Goal: Information Seeking & Learning: Learn about a topic

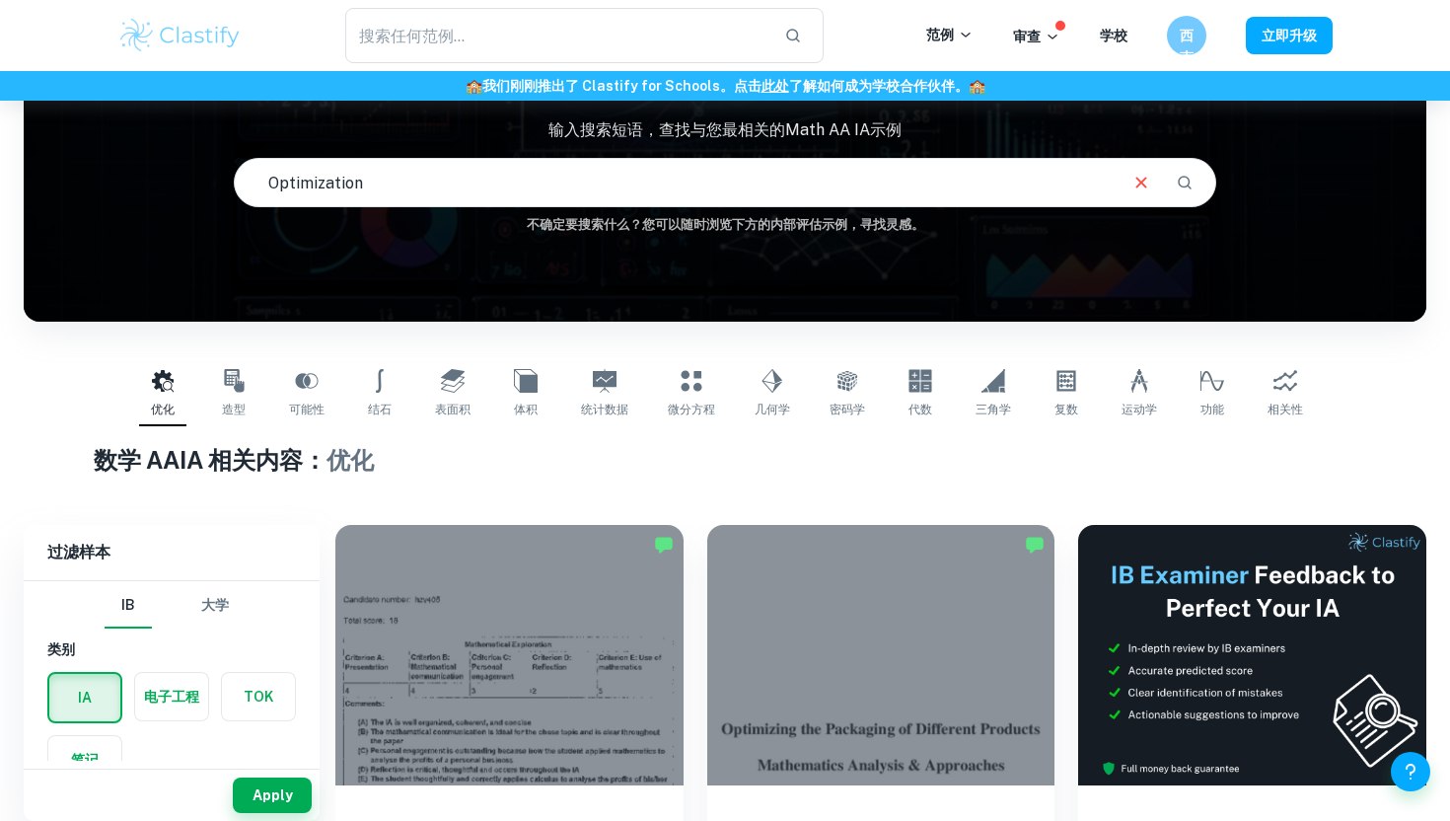
scroll to position [142, 0]
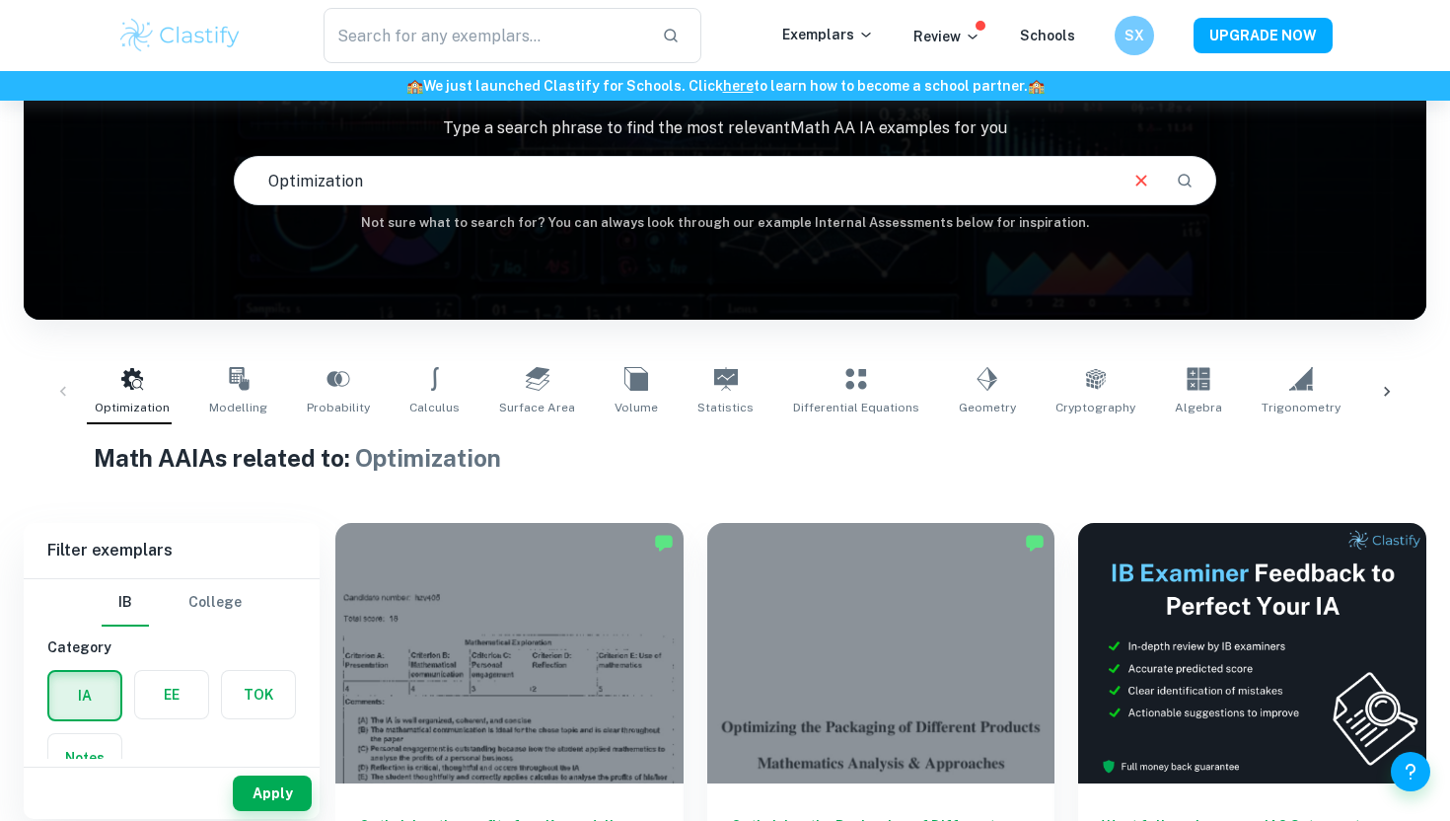
click at [931, 463] on h1 "Math AA IAs related to: Optimization" at bounding box center [725, 458] width 1263 height 36
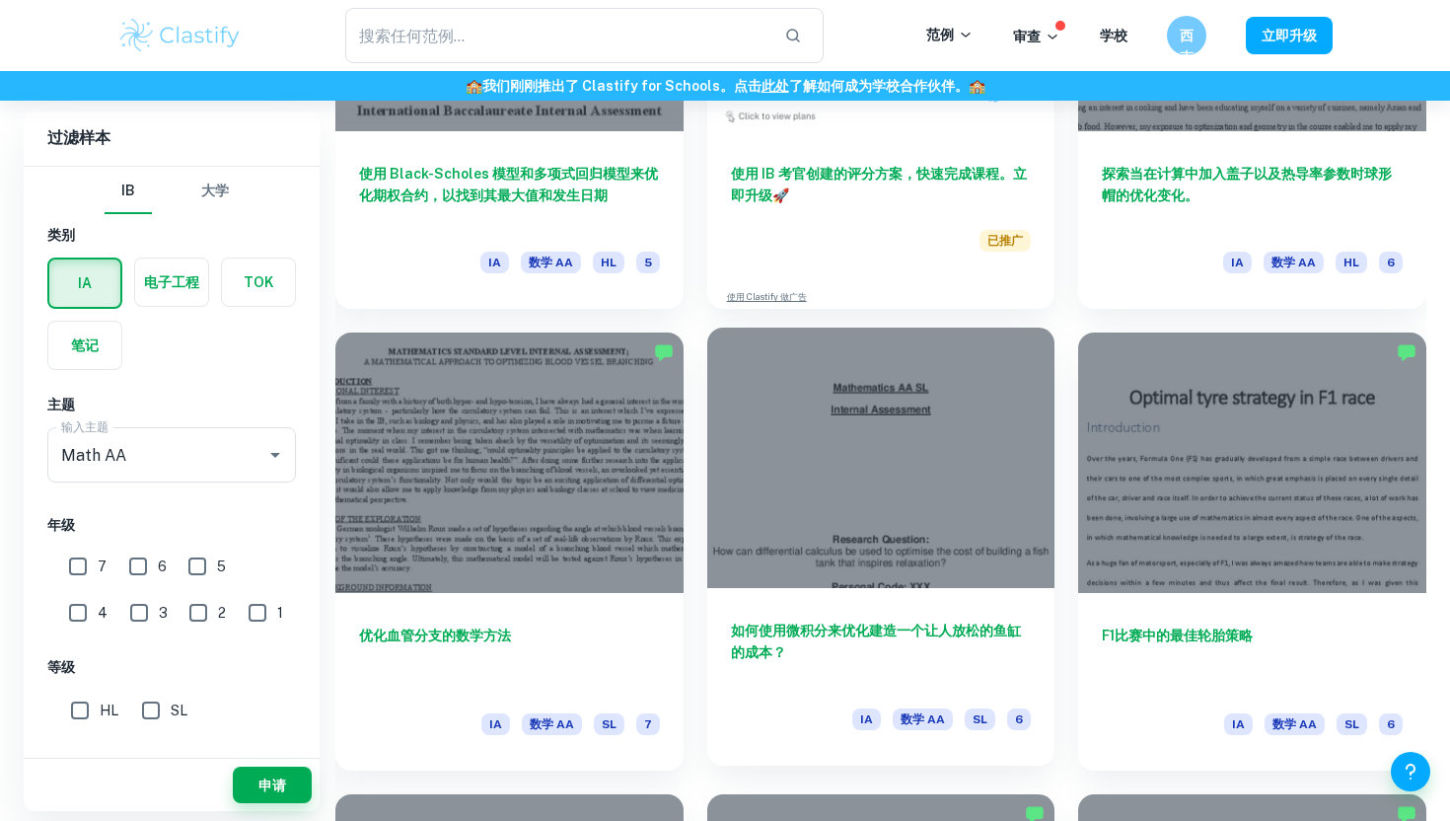
scroll to position [4037, 0]
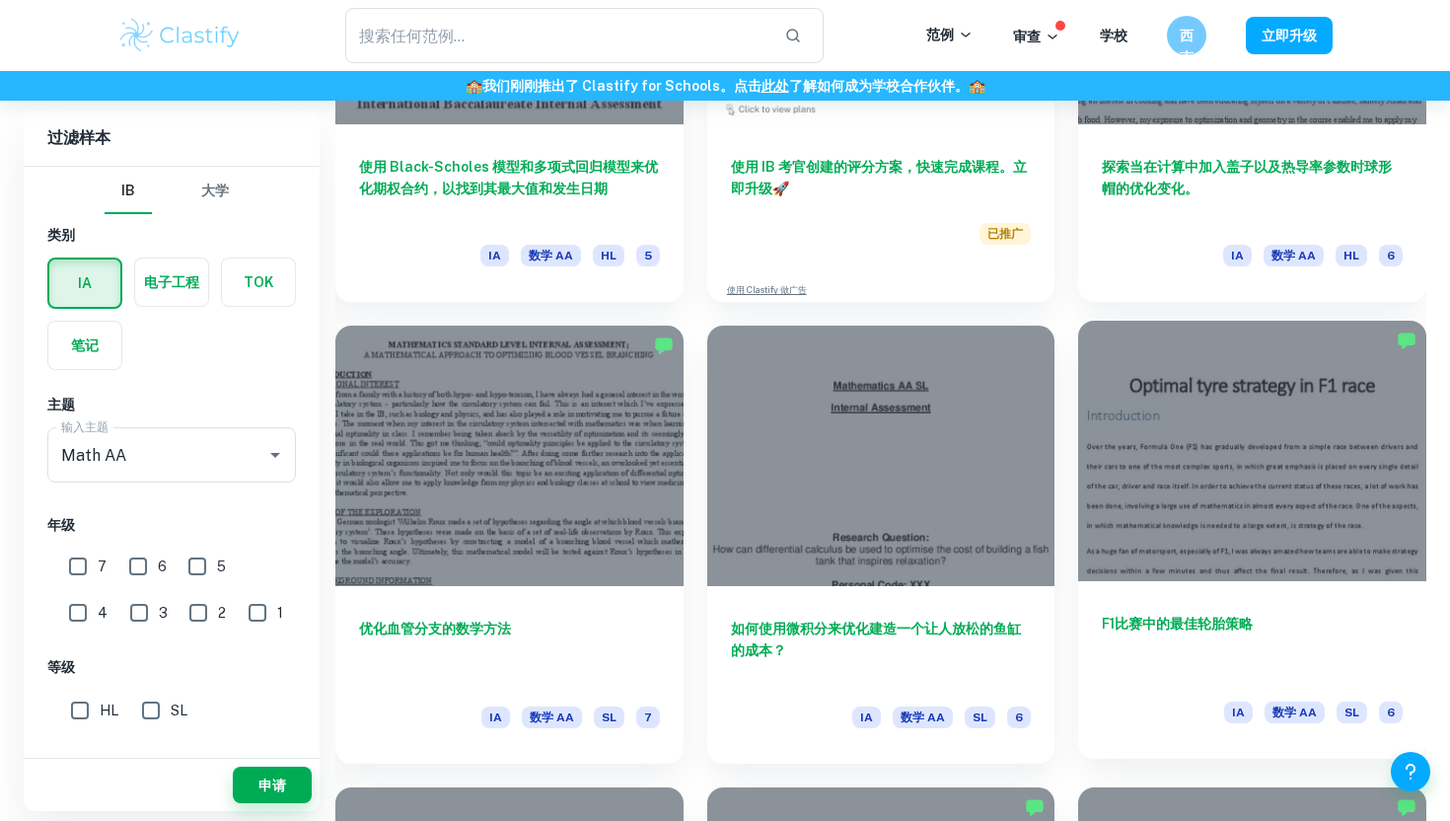
click at [1238, 561] on div at bounding box center [1252, 451] width 348 height 260
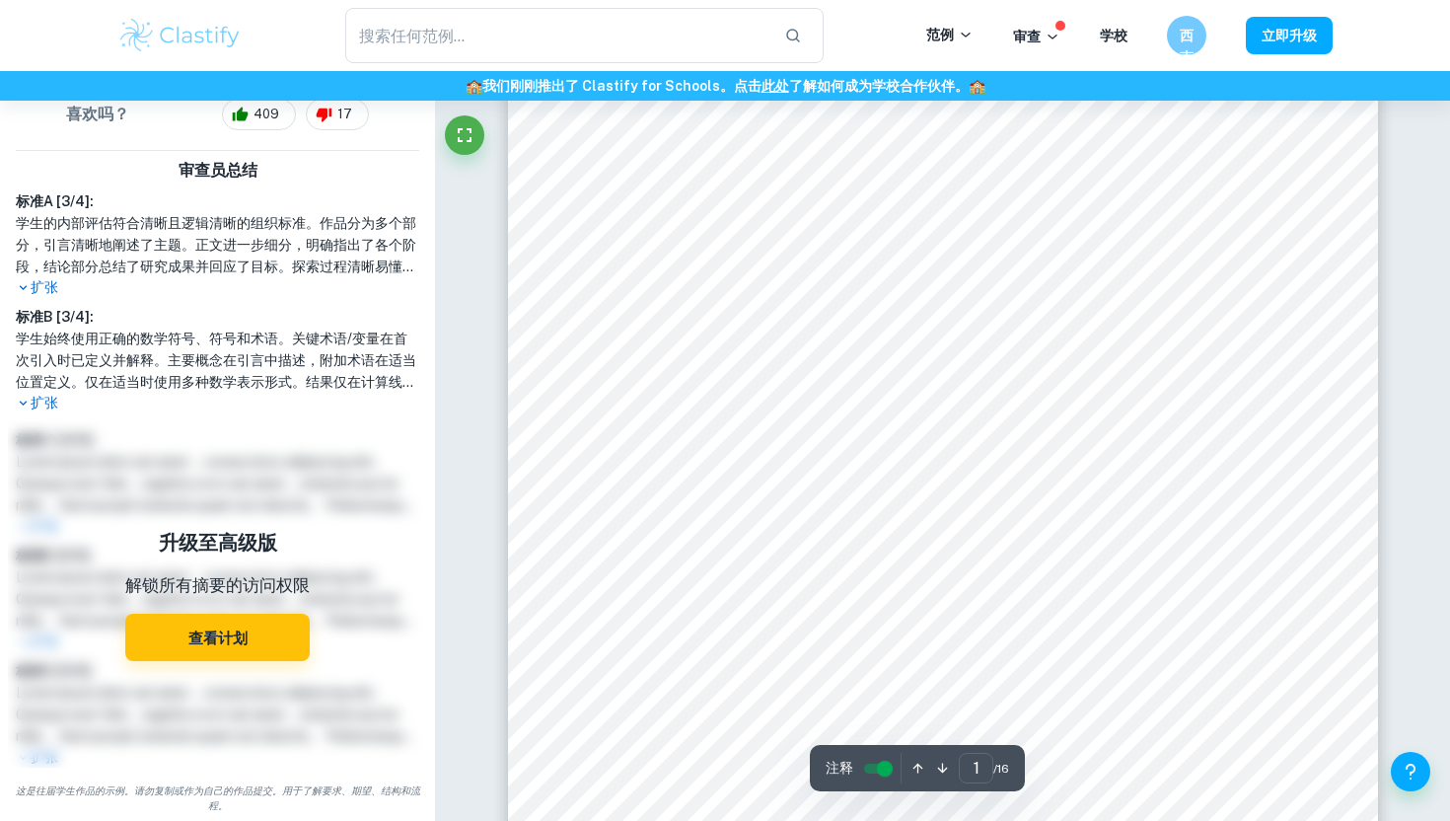
scroll to position [178, 0]
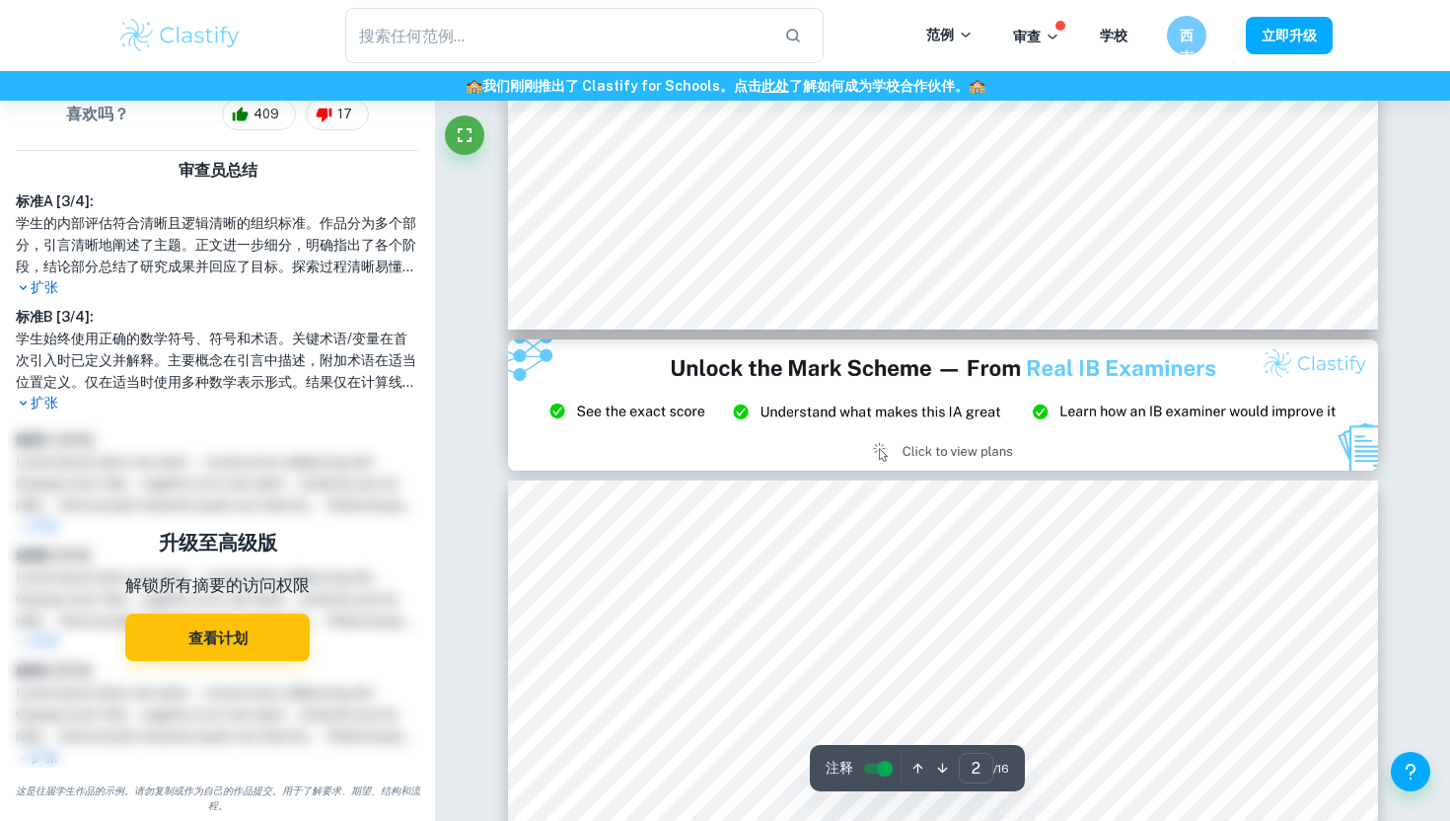
type input "3"
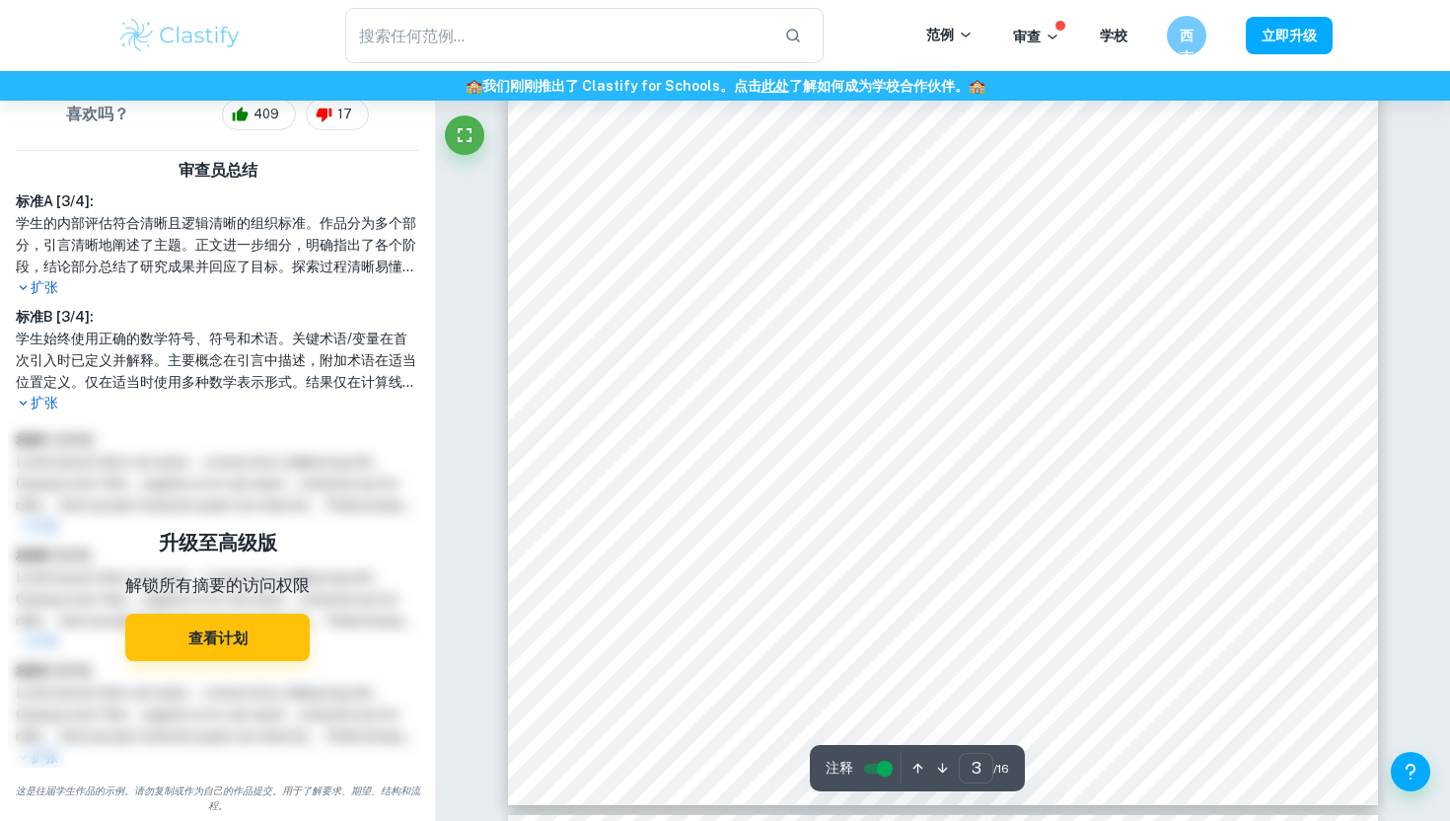
scroll to position [3308, 0]
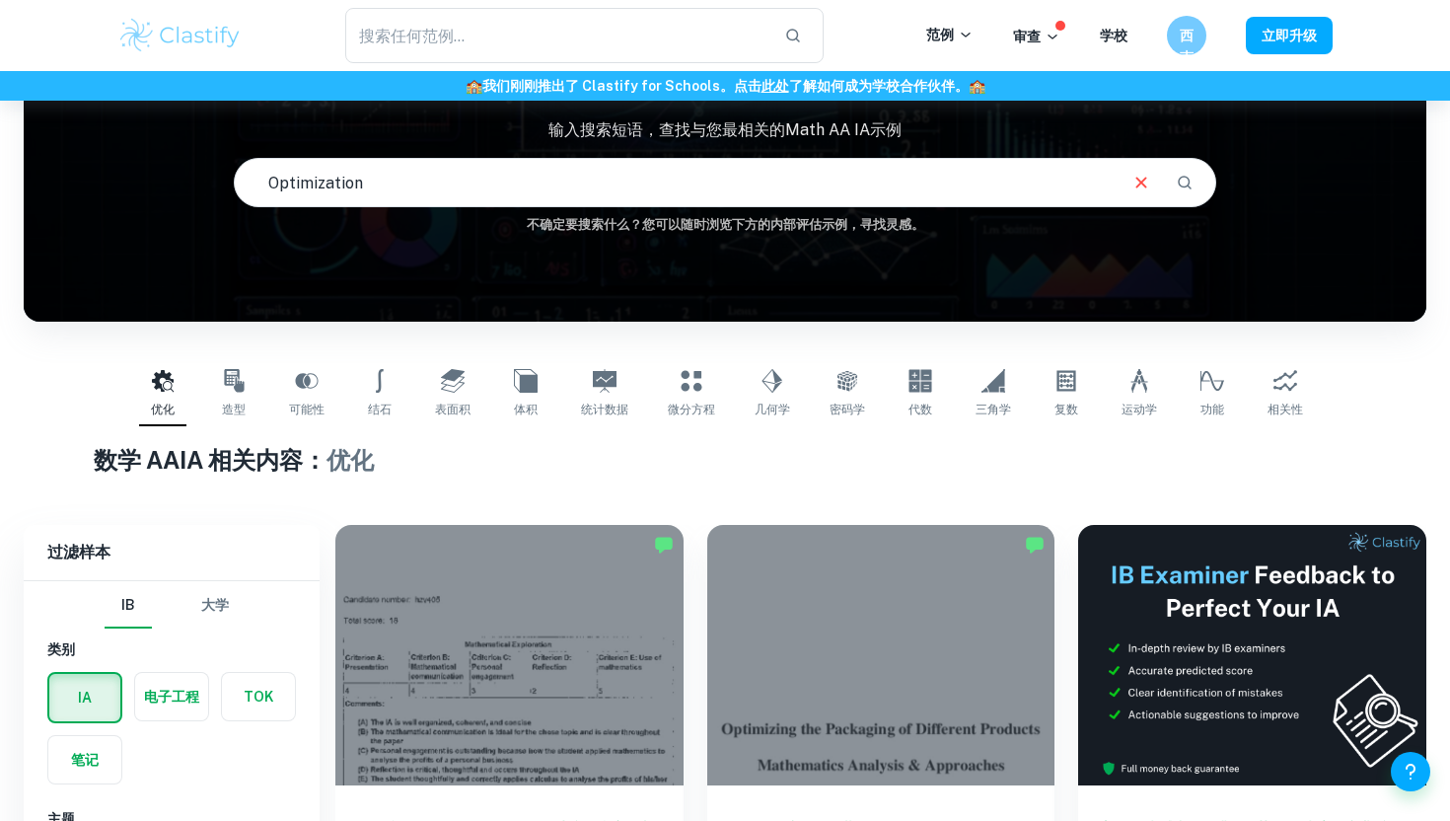
scroll to position [248, 0]
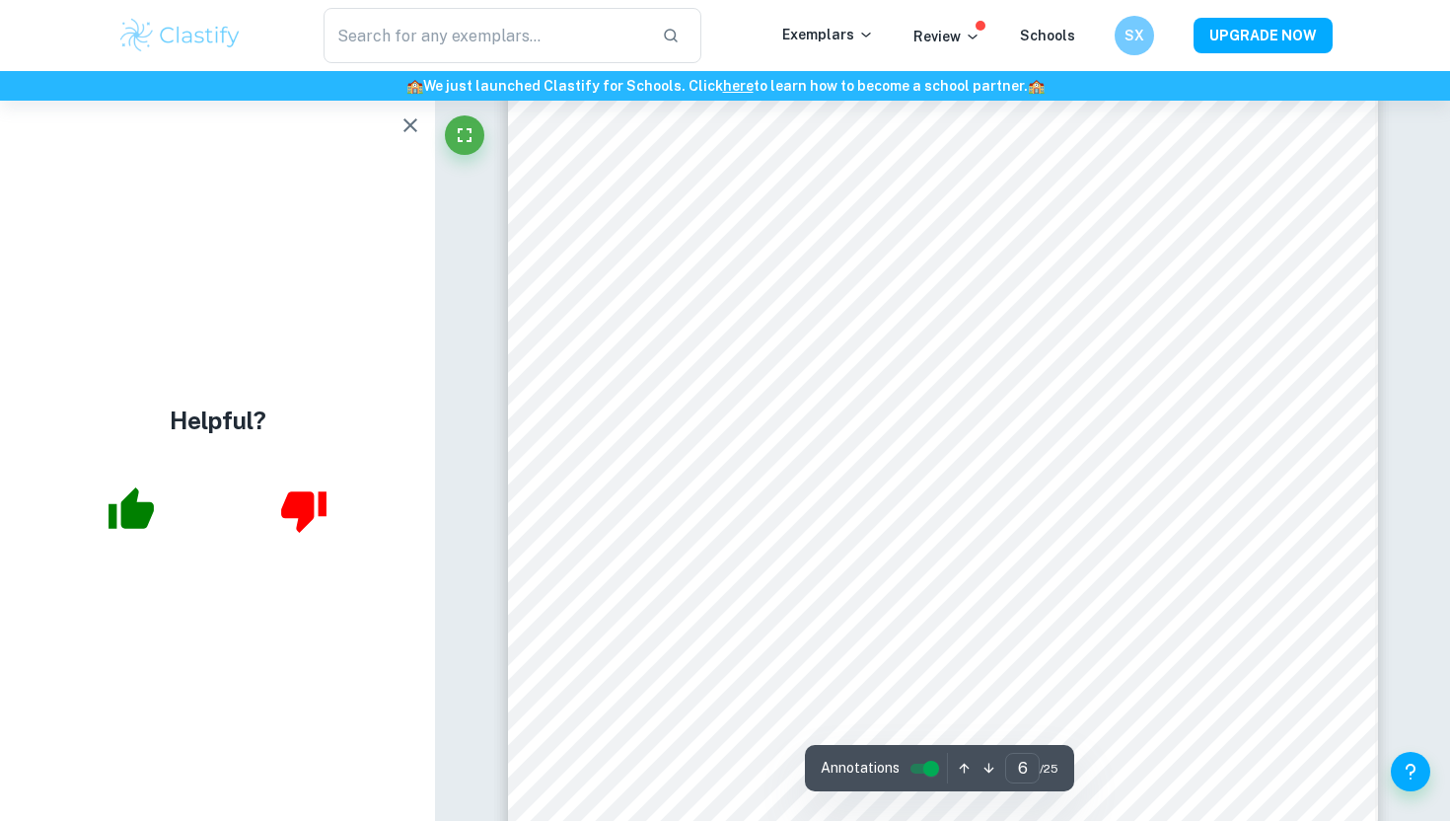
scroll to position [6975, 0]
